Goal: Find specific page/section: Find specific page/section

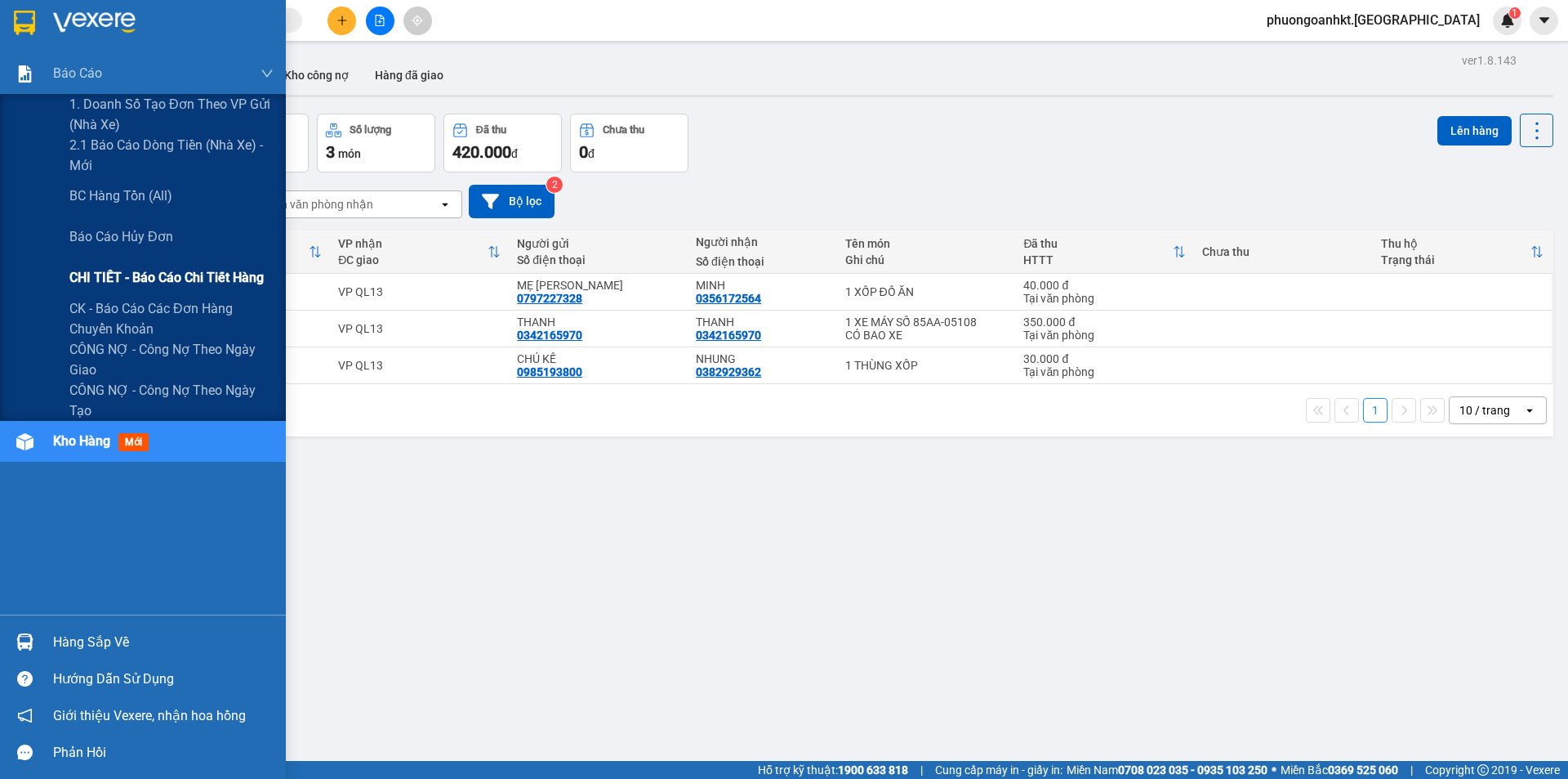
click at [134, 283] on span "CHI TIẾT - Báo cáo chi tiết hàng" at bounding box center [166, 278] width 194 height 20
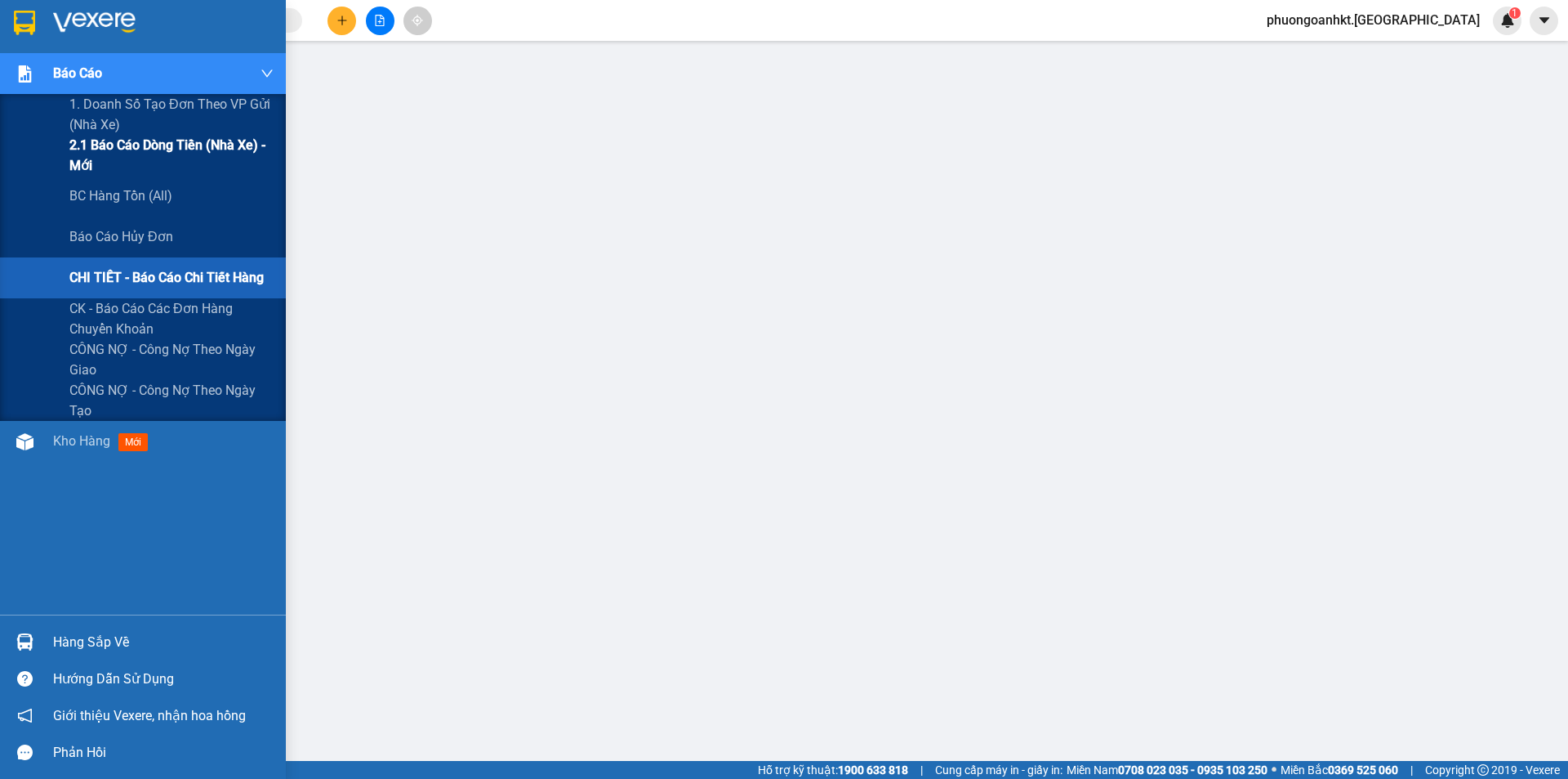
click at [159, 149] on span "2.1 Báo cáo dòng tiền (nhà xe) - mới" at bounding box center [172, 155] width 204 height 41
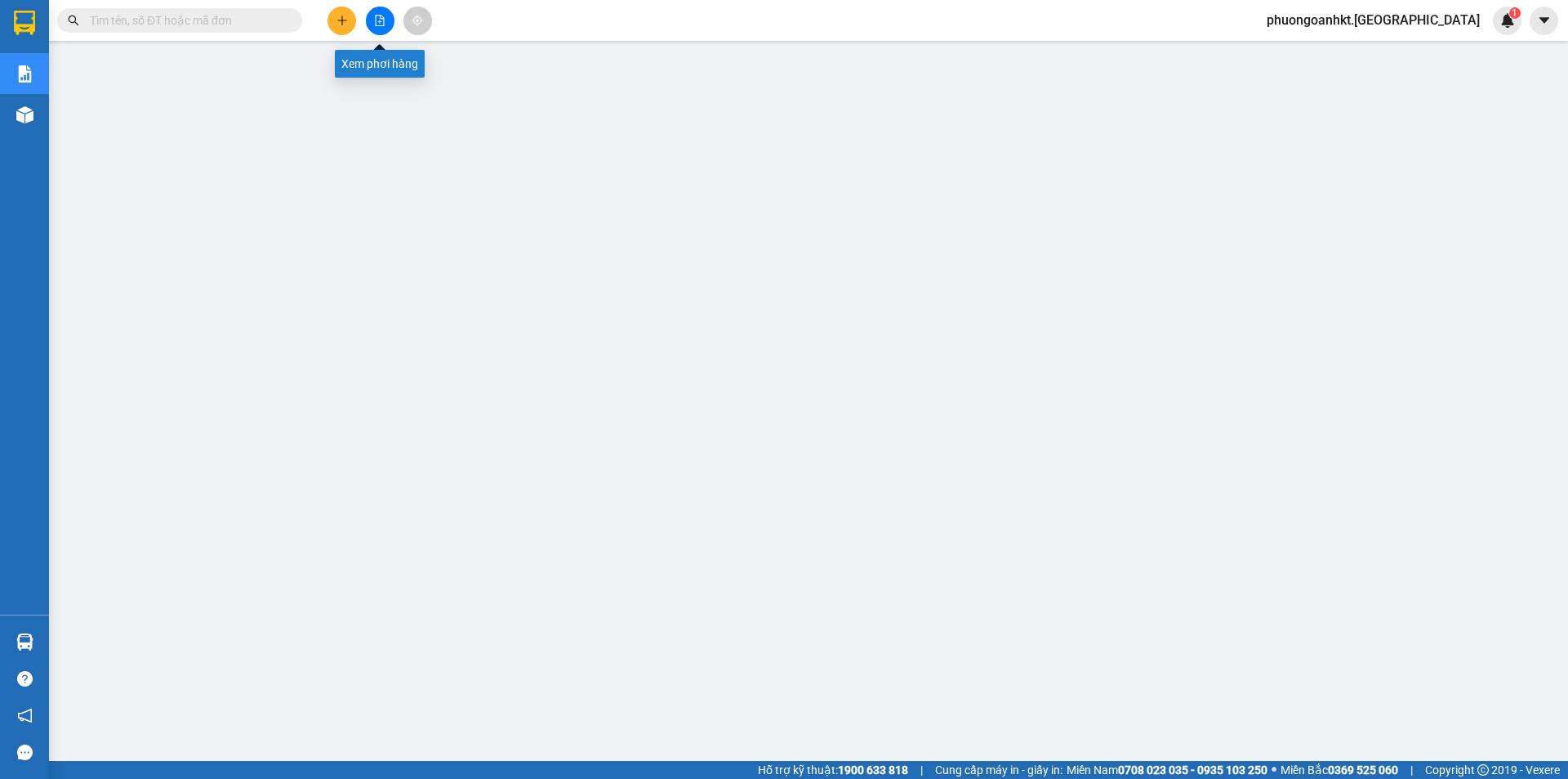
click at [380, 19] on icon "file-add" at bounding box center [380, 20] width 12 height 12
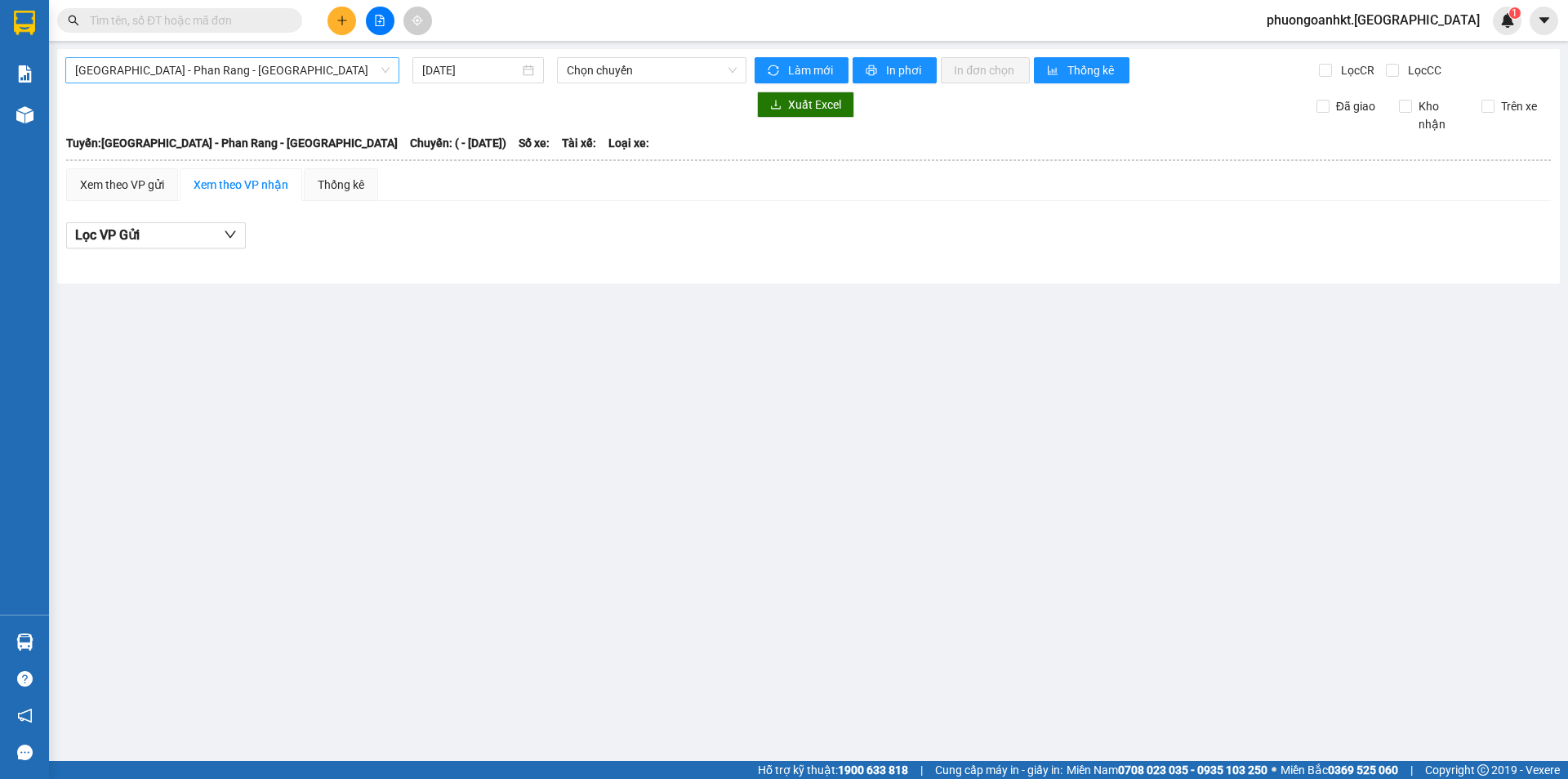
click at [399, 68] on div "Sài Gòn - Phan Rang - Ninh Sơn" at bounding box center [233, 70] width 334 height 26
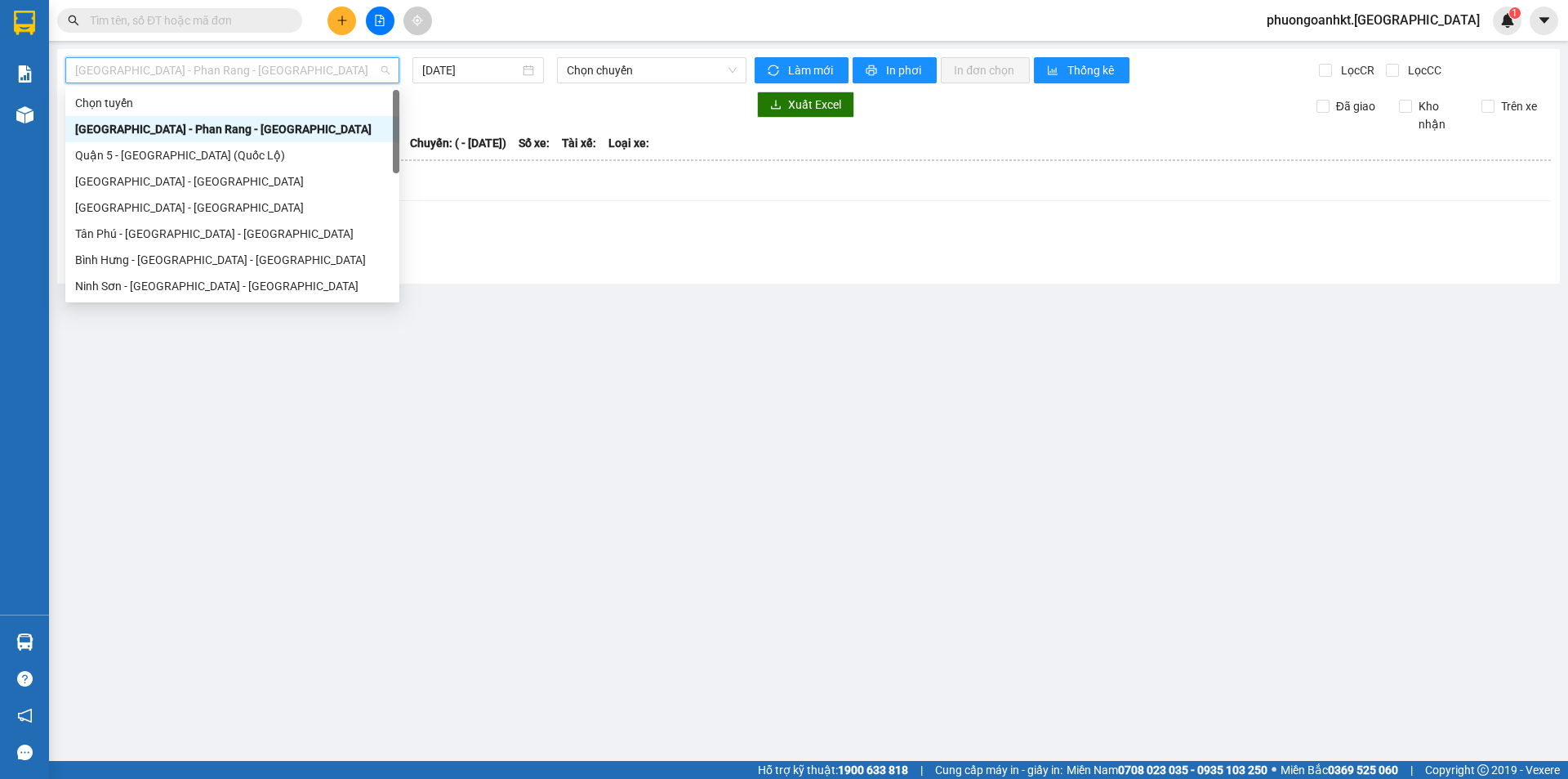
click at [390, 74] on span "Sài Gòn - Phan Rang - Ninh Sơn" at bounding box center [232, 70] width 314 height 25
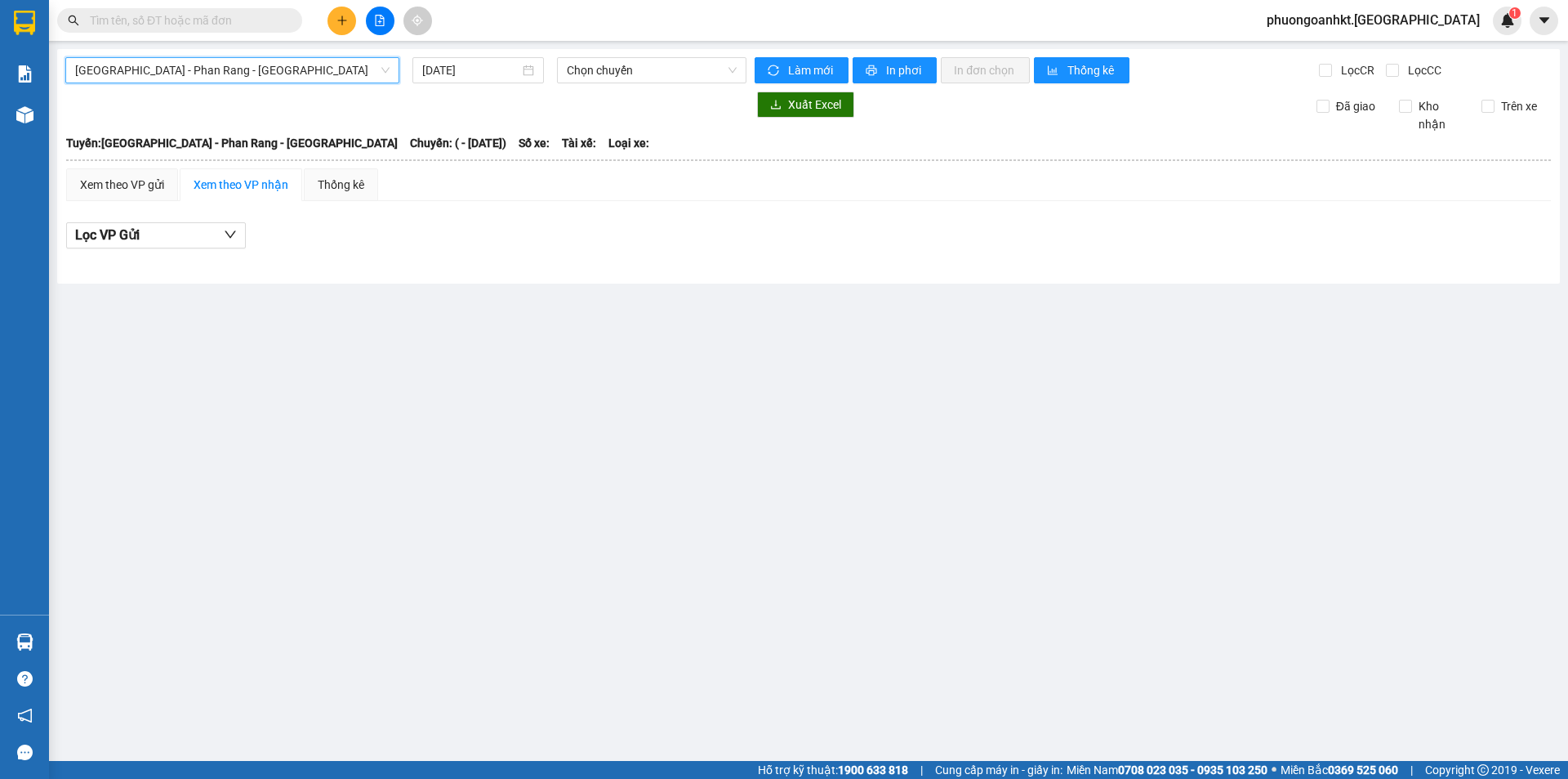
click at [390, 74] on span "Sài Gòn - Phan Rang - Ninh Sơn" at bounding box center [232, 70] width 314 height 25
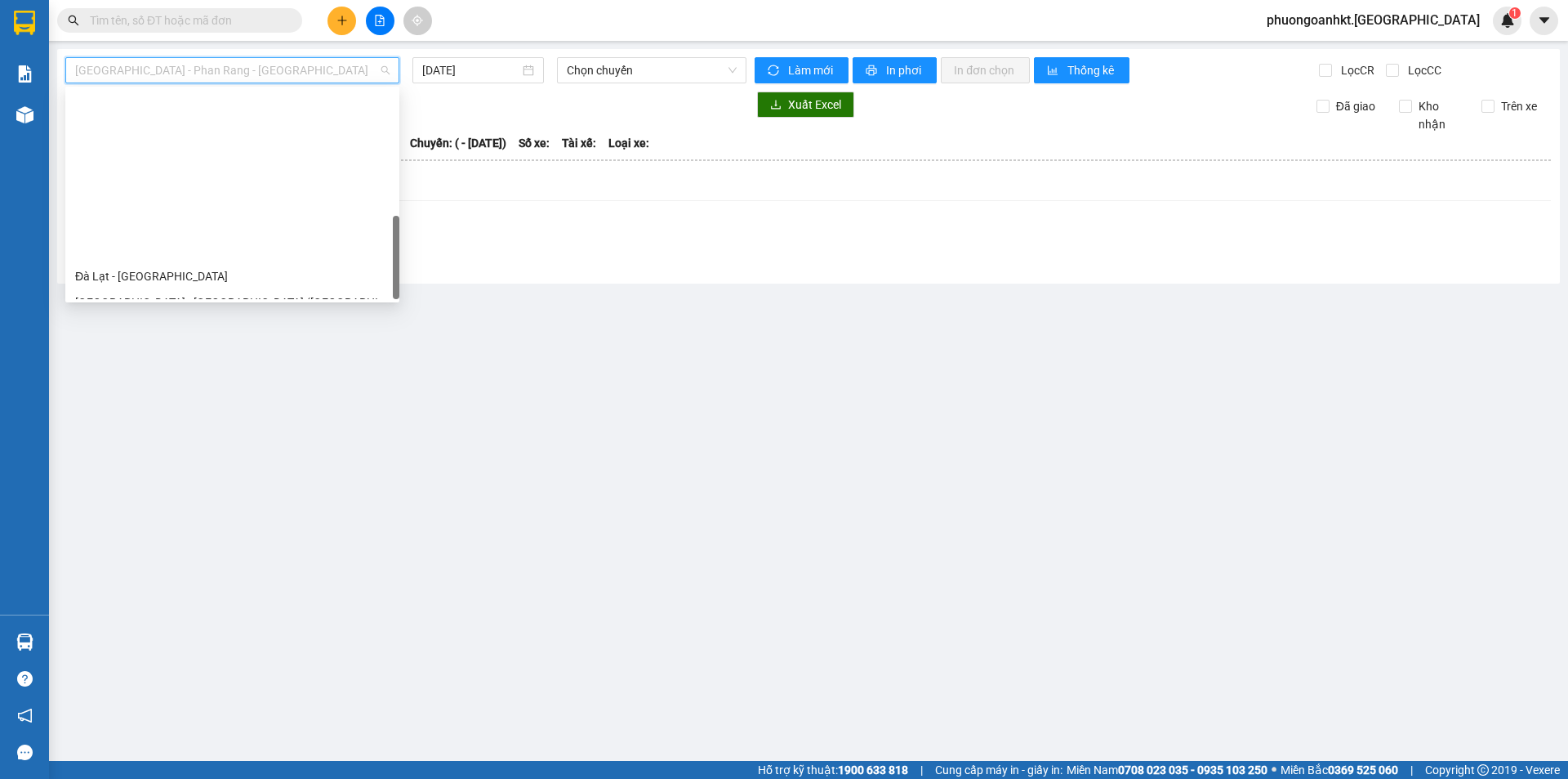
scroll to position [445, 0]
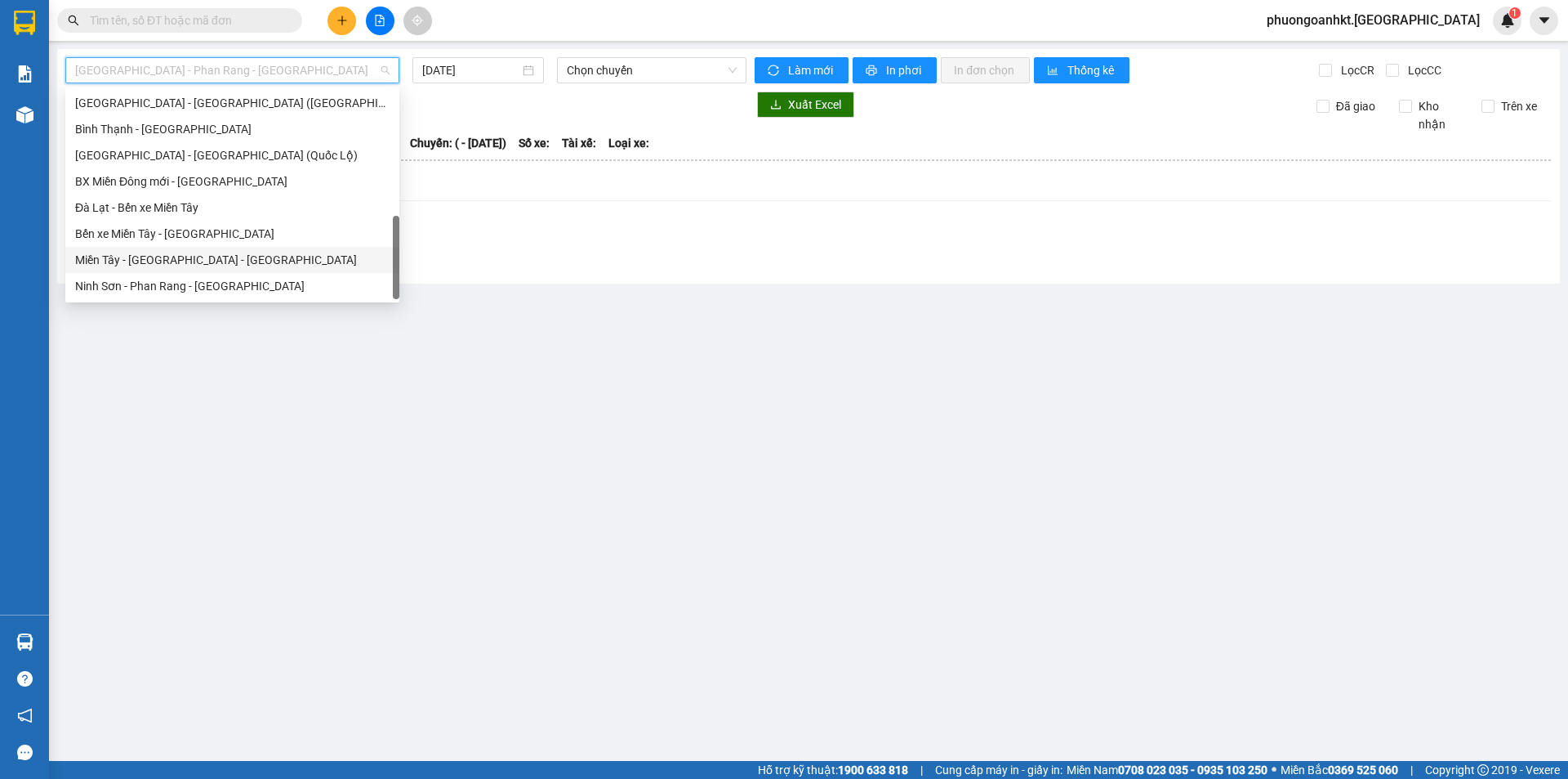
click at [175, 263] on div "Miền Tây - Phan Rang - Ninh Sơn" at bounding box center [232, 260] width 314 height 18
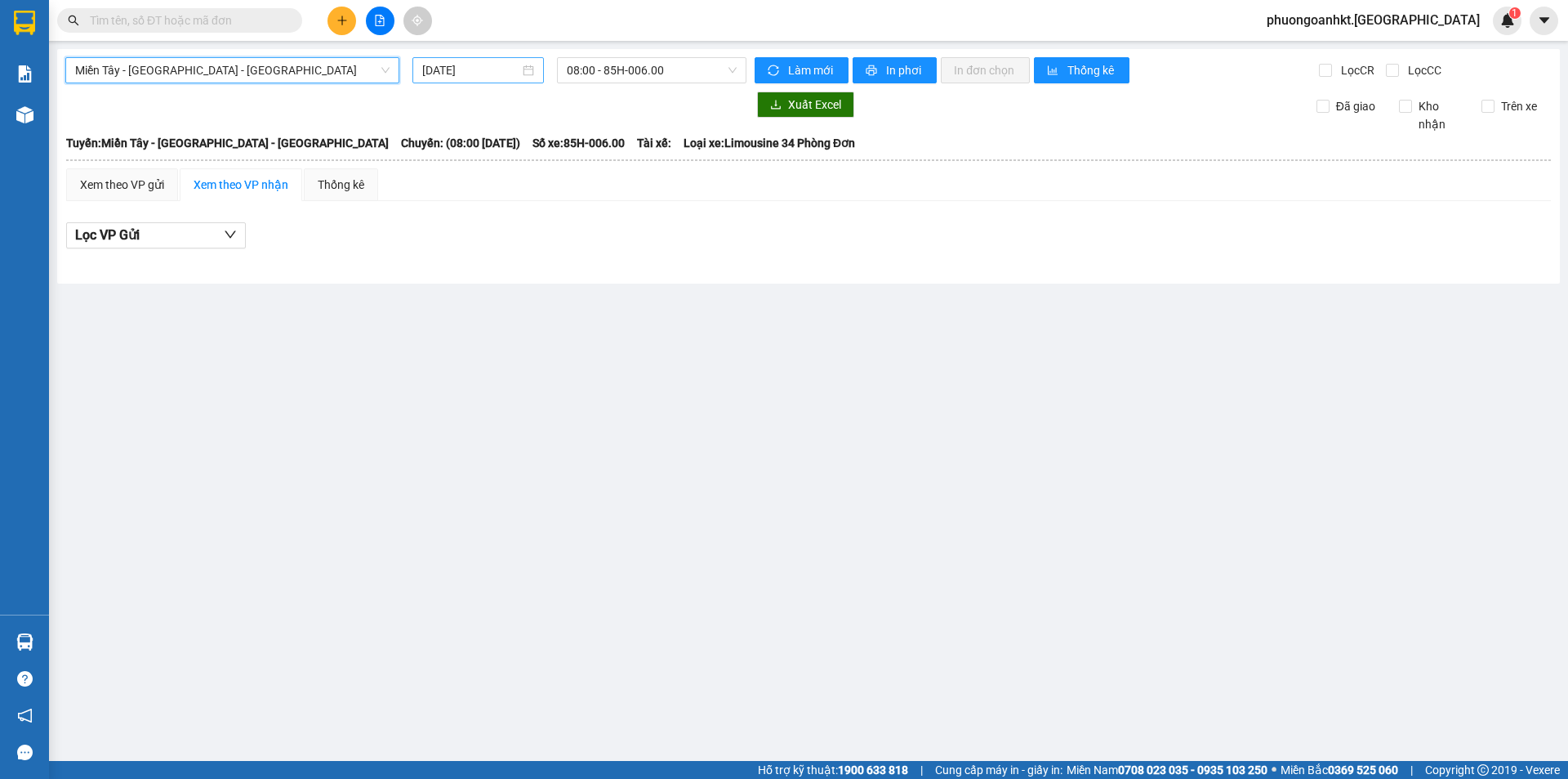
click at [531, 69] on div "13/09/2025" at bounding box center [478, 70] width 112 height 18
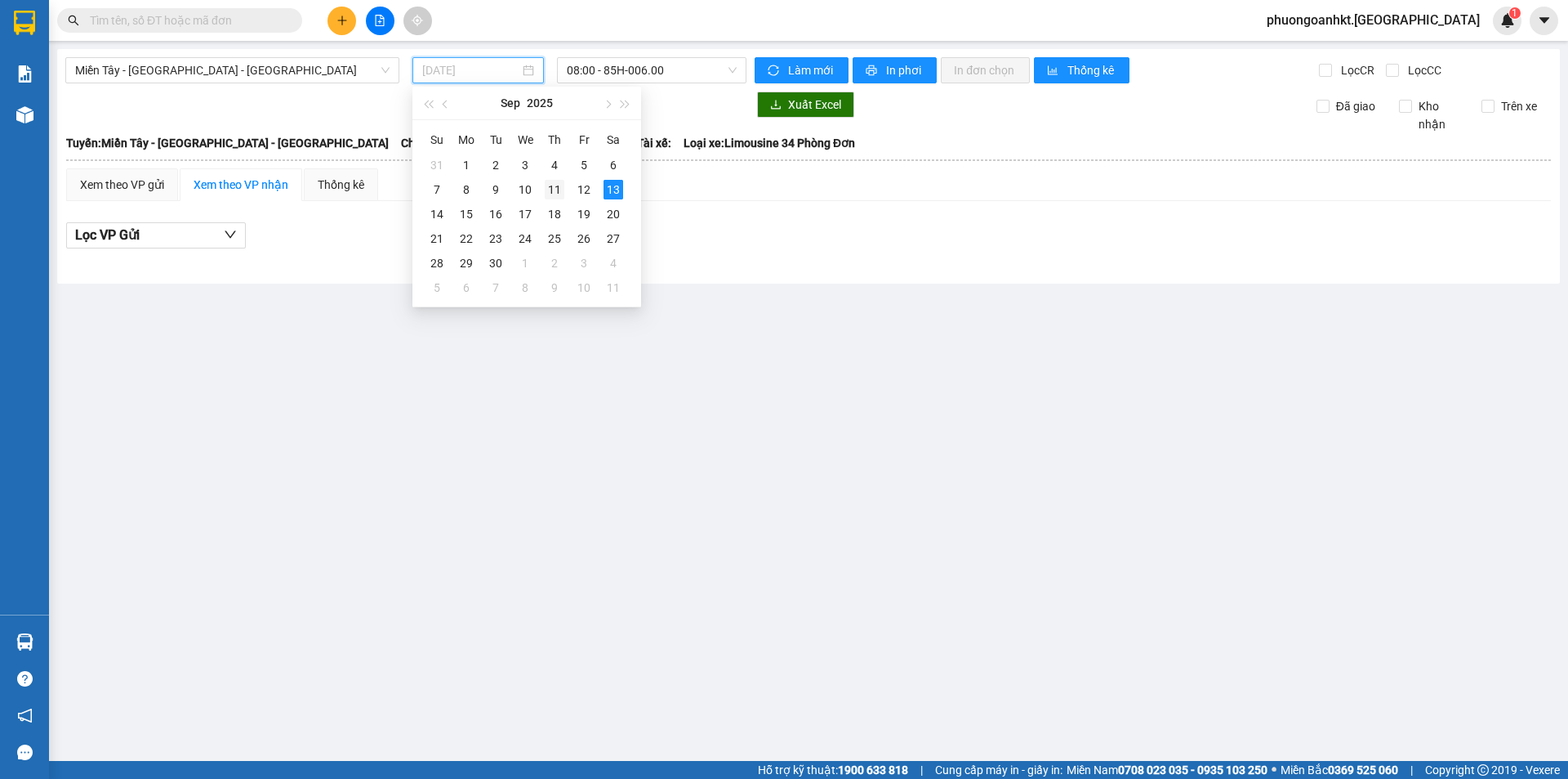
click at [557, 190] on div "11" at bounding box center [554, 189] width 19 height 19
type input "11/09/2025"
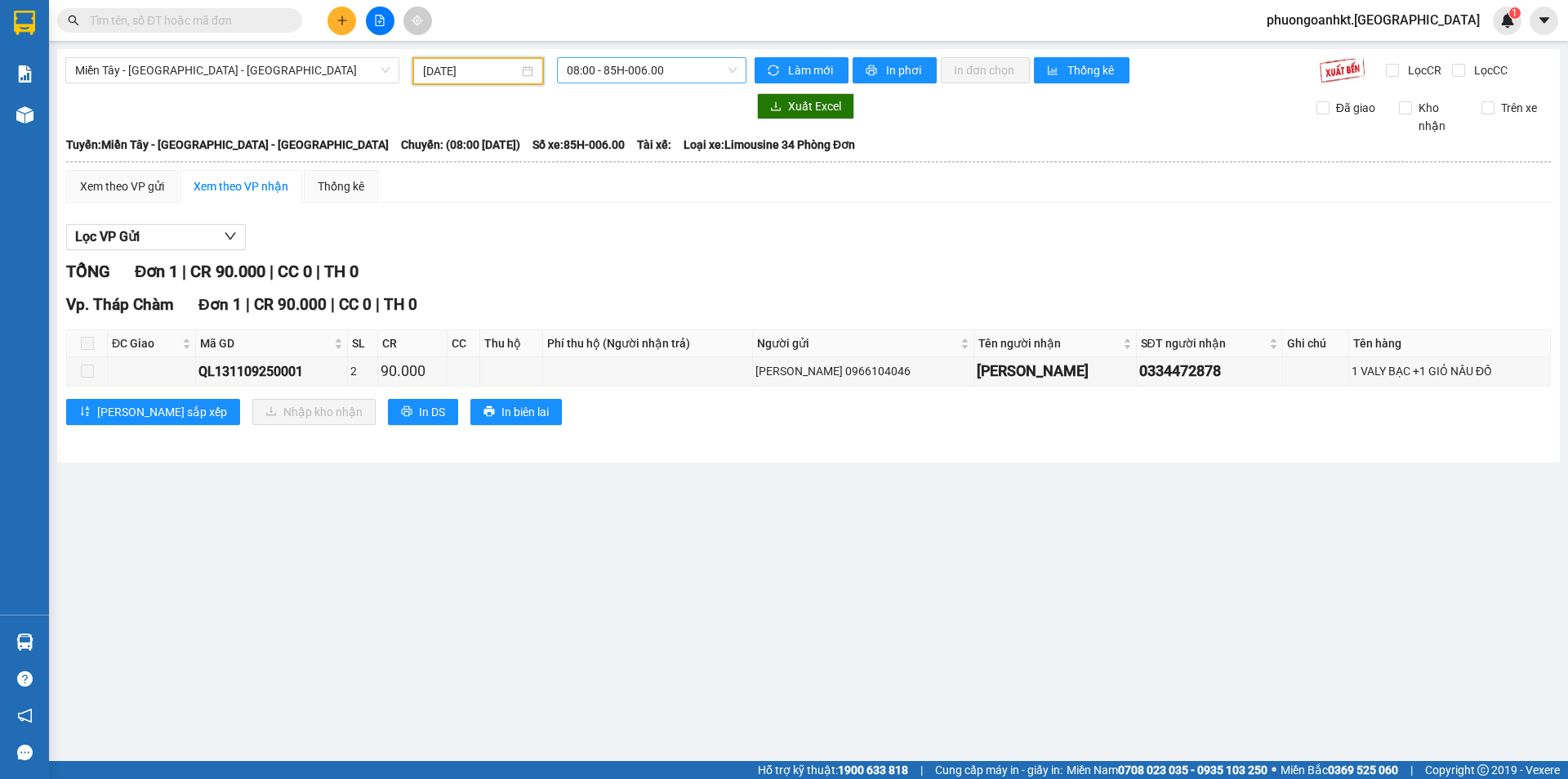
click at [734, 75] on span "08:00 - 85H-006.00" at bounding box center [652, 70] width 170 height 25
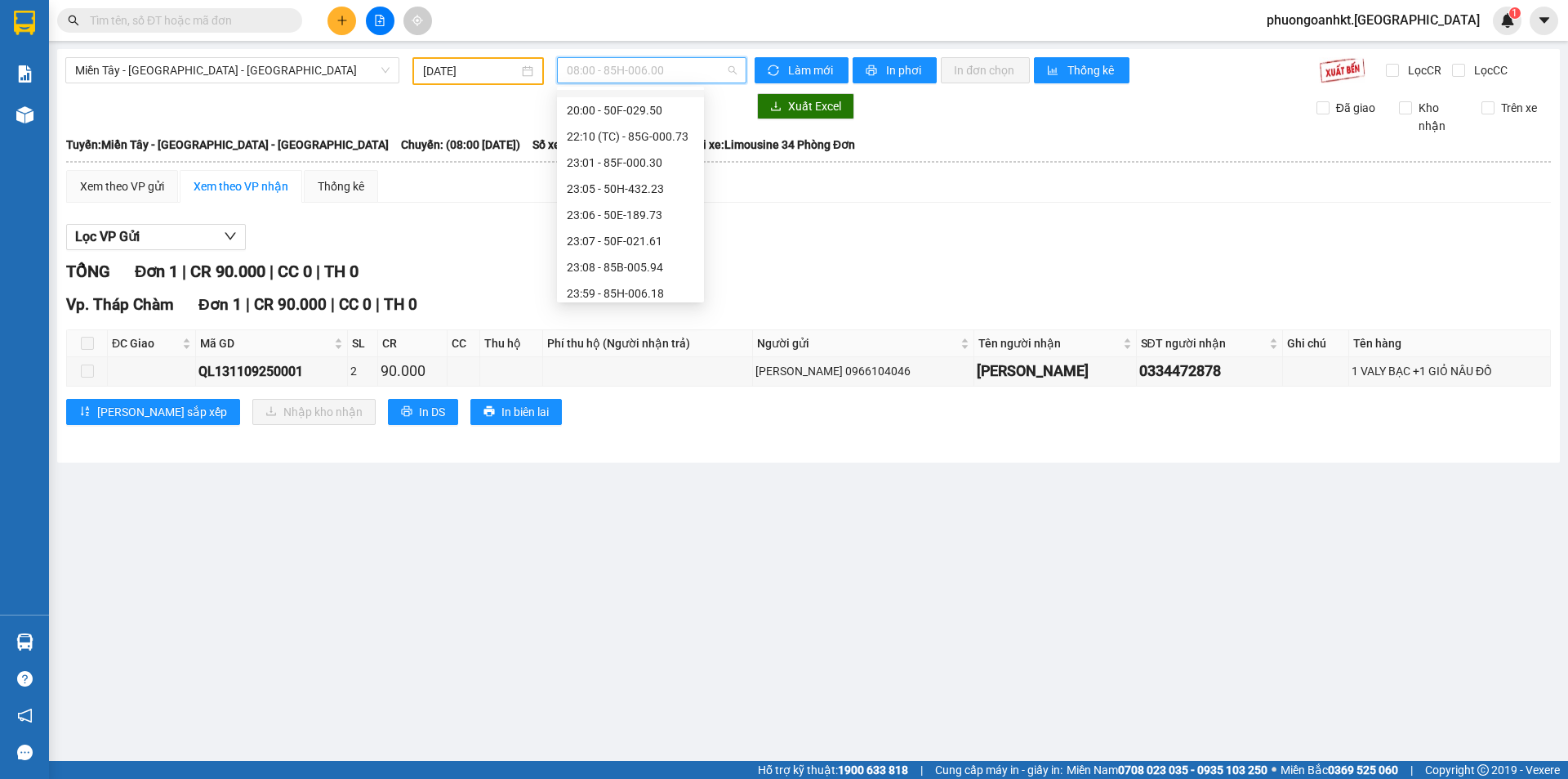
scroll to position [157, 0]
click at [636, 159] on div "23:01 - 85F-000.30" at bounding box center [631, 155] width 128 height 18
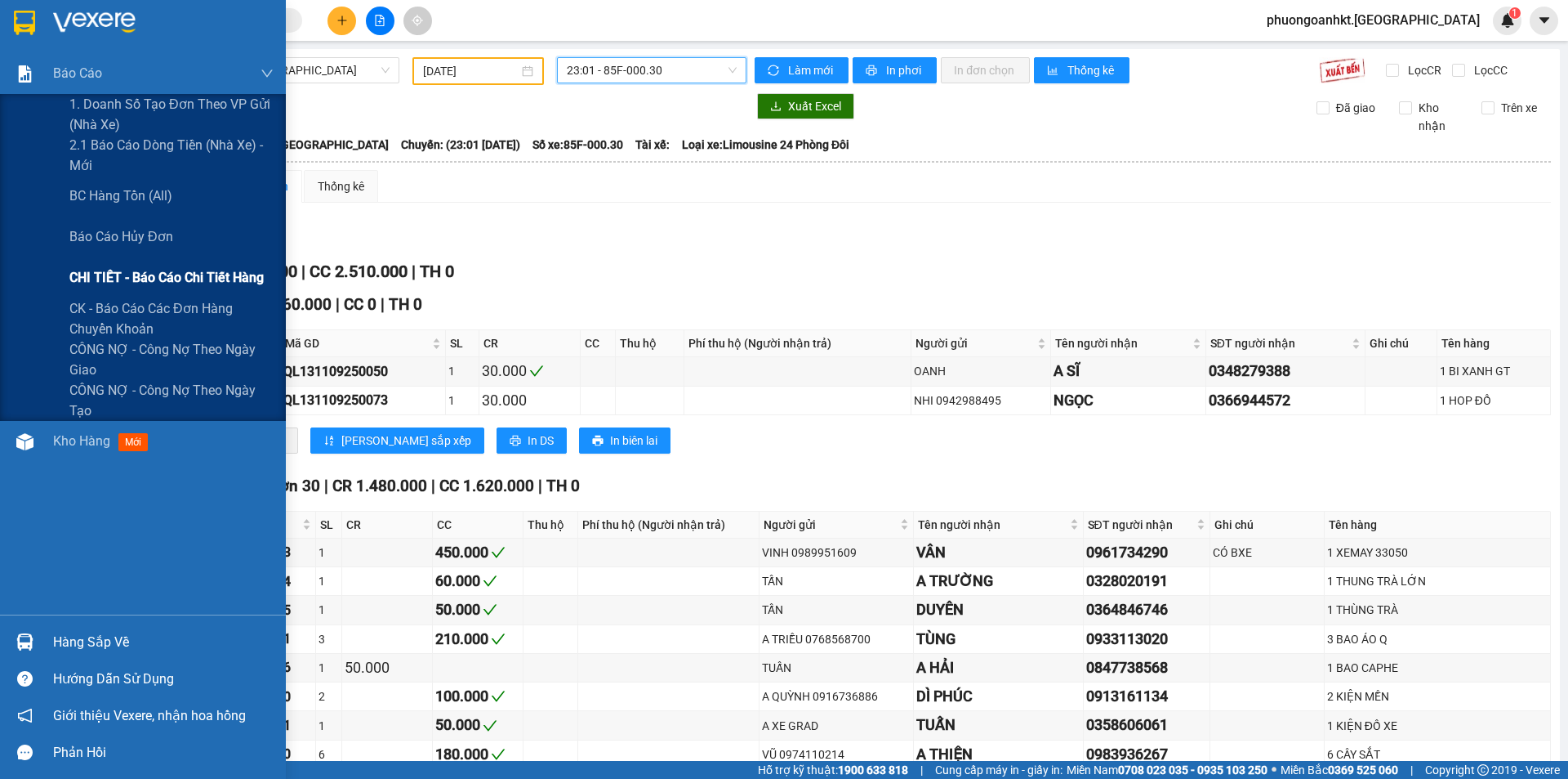
click at [130, 283] on span "CHI TIẾT - Báo cáo chi tiết hàng" at bounding box center [166, 278] width 194 height 20
